Goal: Task Accomplishment & Management: Manage account settings

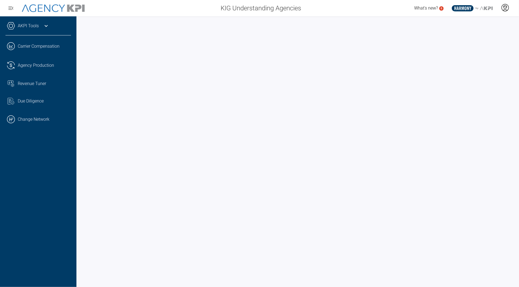
click at [508, 7] on icon at bounding box center [505, 8] width 8 height 8
click at [476, 38] on li "Log Out" at bounding box center [483, 37] width 59 height 11
